Goal: Information Seeking & Learning: Learn about a topic

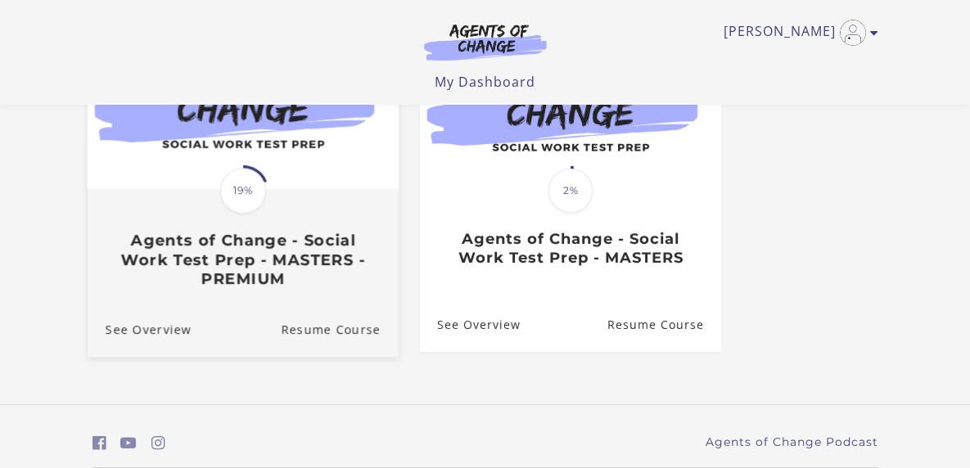
scroll to position [201, 0]
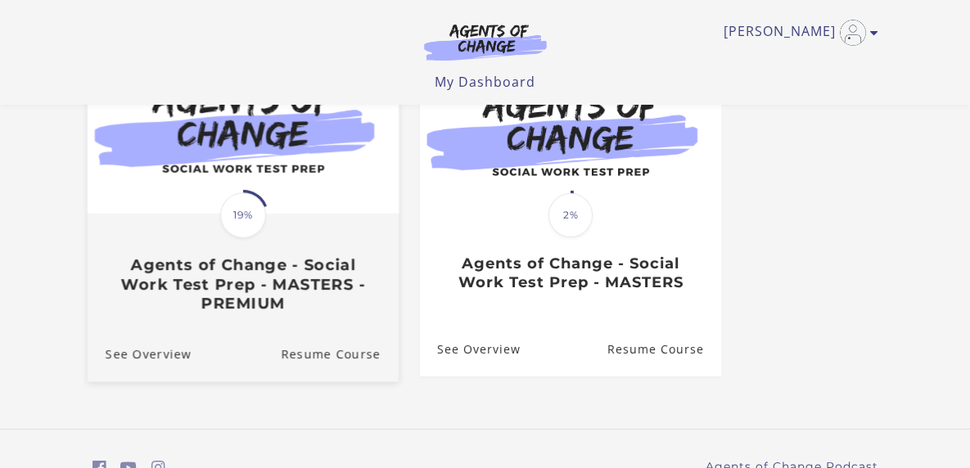
click at [220, 237] on span "19%" at bounding box center [243, 215] width 46 height 46
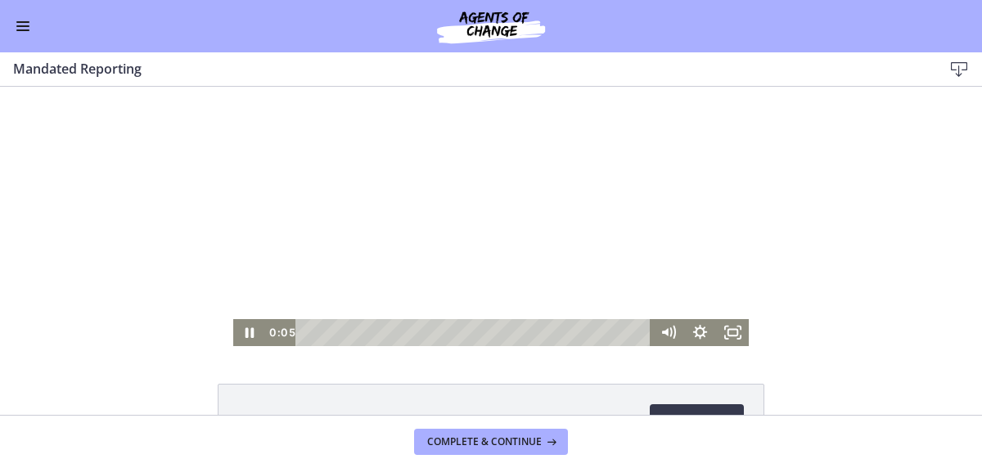
click at [470, 335] on div "Playbar" at bounding box center [476, 332] width 336 height 27
click at [483, 331] on div "21:48" at bounding box center [476, 332] width 336 height 27
click at [492, 331] on div "22:53" at bounding box center [476, 332] width 336 height 27
click at [499, 331] on div "23:46" at bounding box center [476, 332] width 336 height 27
click at [504, 331] on div "24:21" at bounding box center [476, 332] width 336 height 27
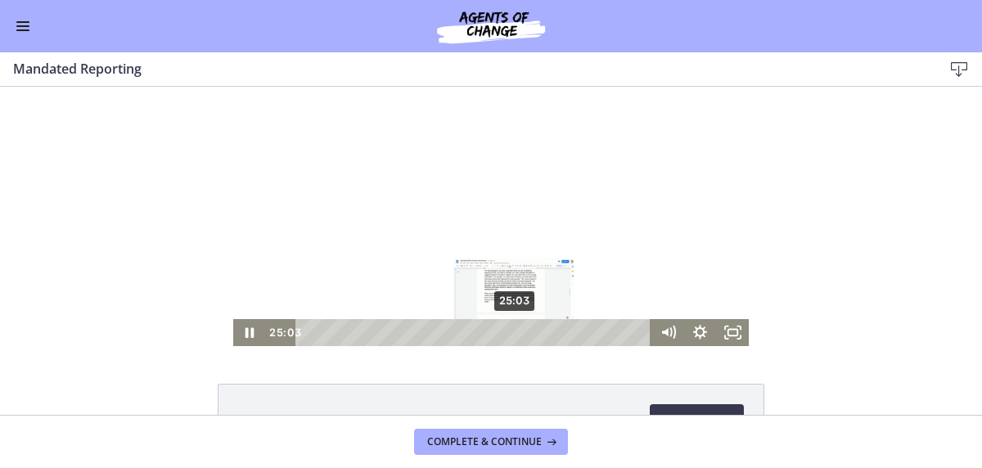
click at [510, 331] on div "25:03" at bounding box center [476, 332] width 336 height 27
click at [514, 331] on div "25:32" at bounding box center [476, 332] width 336 height 27
click at [520, 331] on div "26:19" at bounding box center [476, 332] width 336 height 27
click at [525, 331] on div "26:55" at bounding box center [476, 332] width 336 height 27
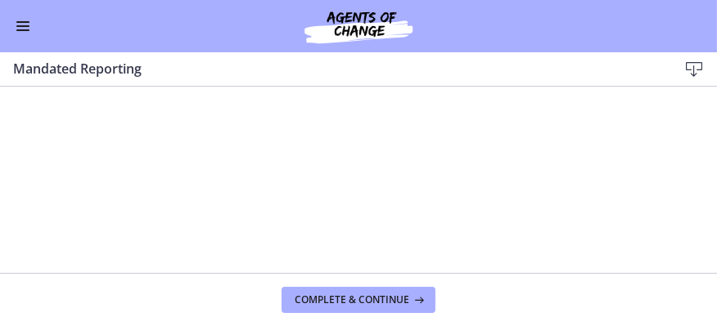
click at [324, 205] on div at bounding box center [358, 215] width 515 height 259
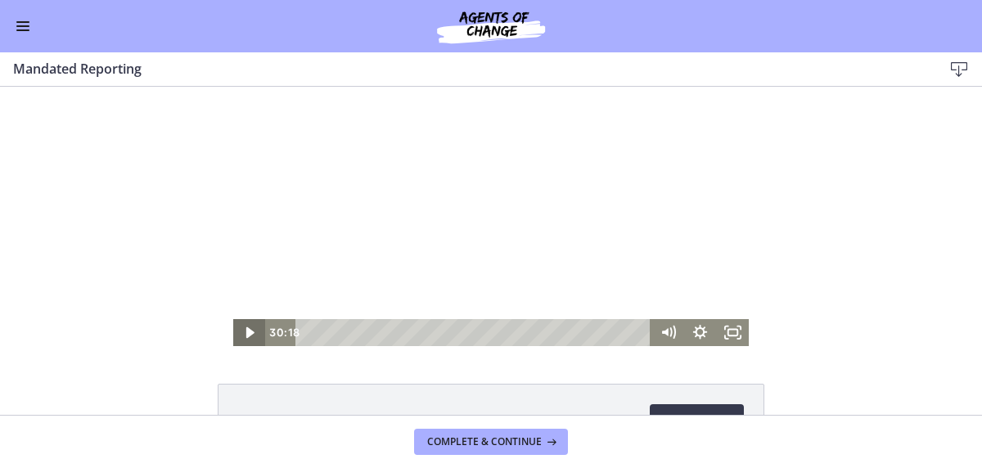
click at [239, 334] on icon "Play Video" at bounding box center [250, 332] width 32 height 27
click at [267, 260] on div at bounding box center [490, 216] width 515 height 259
click at [246, 333] on icon "Play Video" at bounding box center [250, 332] width 8 height 11
click at [457, 227] on div at bounding box center [490, 216] width 515 height 259
click at [238, 330] on icon "Play Video" at bounding box center [250, 332] width 32 height 27
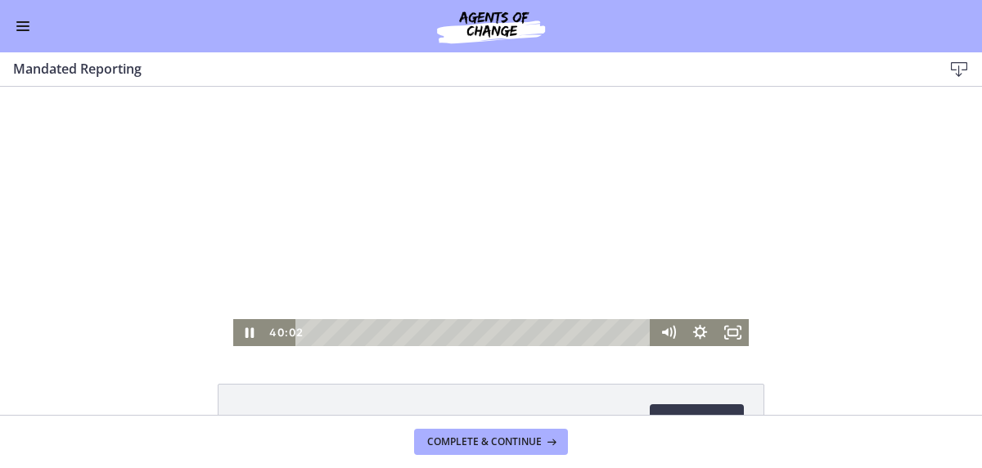
click at [443, 236] on div at bounding box center [490, 216] width 515 height 259
click at [461, 209] on div at bounding box center [490, 216] width 515 height 259
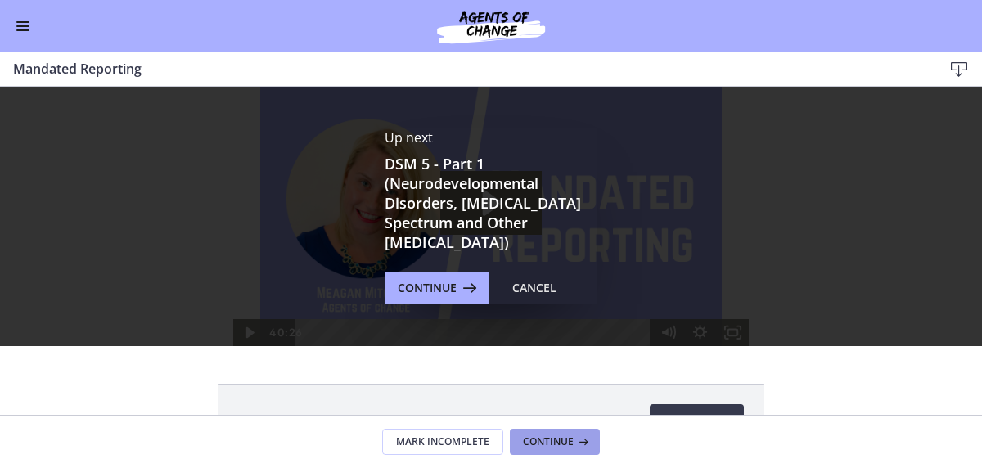
click at [531, 447] on span "Continue" at bounding box center [548, 441] width 51 height 13
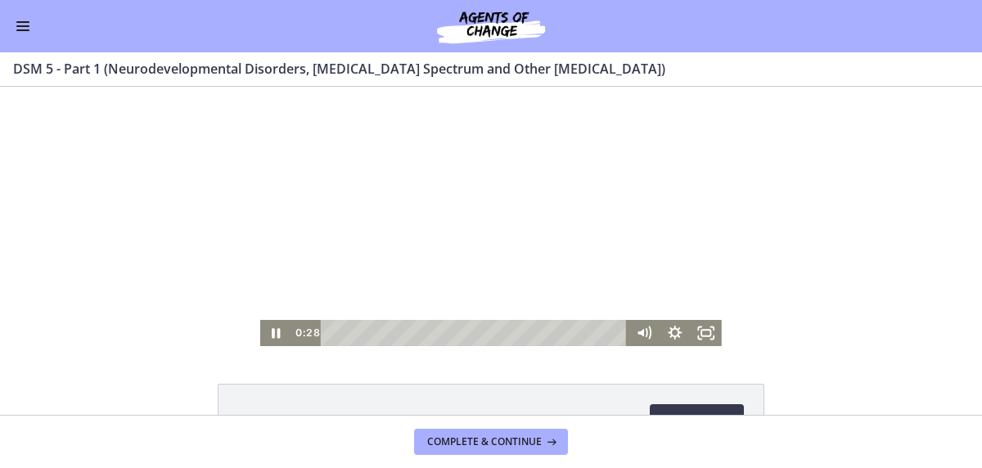
click at [502, 225] on div at bounding box center [490, 216] width 461 height 259
